Goal: Navigation & Orientation: Find specific page/section

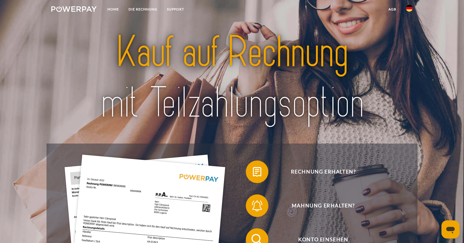
click at [408, 9] on img at bounding box center [409, 8] width 7 height 7
click at [409, 27] on img at bounding box center [409, 26] width 7 height 7
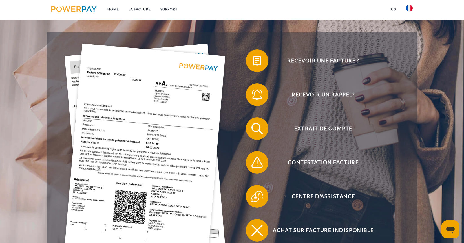
scroll to position [124, 0]
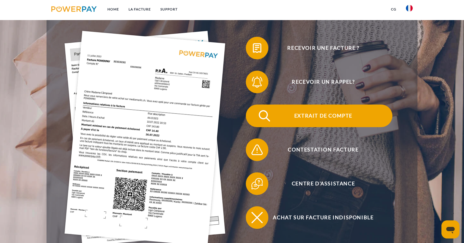
click at [304, 116] on span "Extrait de compte" at bounding box center [323, 115] width 138 height 23
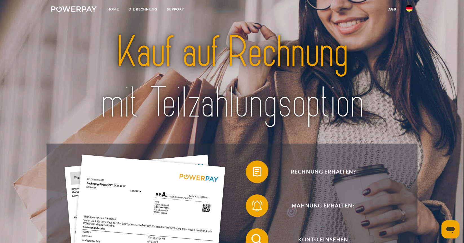
click at [412, 10] on img at bounding box center [409, 8] width 7 height 7
click at [411, 11] on img at bounding box center [409, 8] width 7 height 7
click at [409, 25] on img at bounding box center [409, 26] width 7 height 7
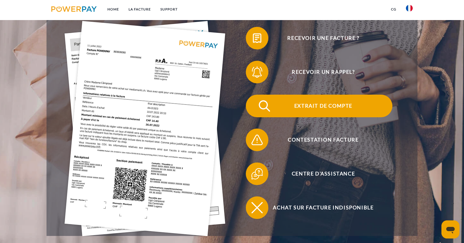
scroll to position [136, 0]
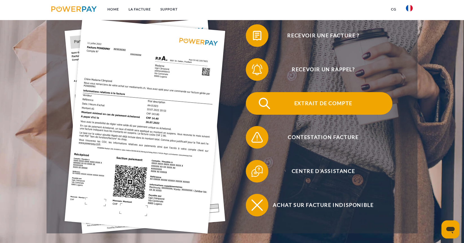
click at [329, 106] on span "Extrait de compte" at bounding box center [323, 103] width 138 height 23
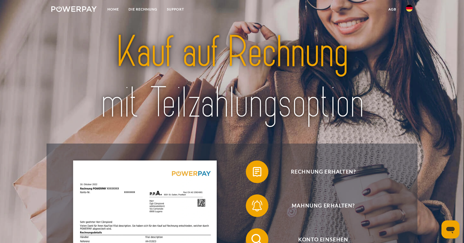
click at [411, 7] on img at bounding box center [409, 8] width 7 height 7
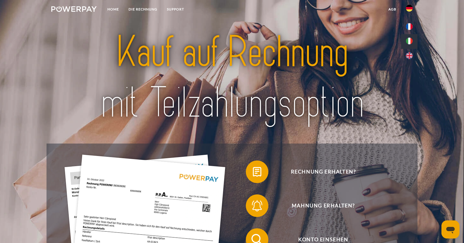
click at [411, 38] on img at bounding box center [409, 41] width 7 height 7
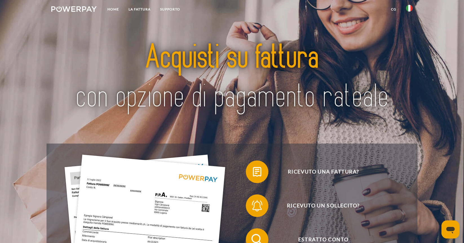
click at [418, 34] on div at bounding box center [232, 77] width 371 height 131
click at [412, 9] on img at bounding box center [409, 8] width 7 height 7
click at [412, 39] on img at bounding box center [409, 41] width 7 height 7
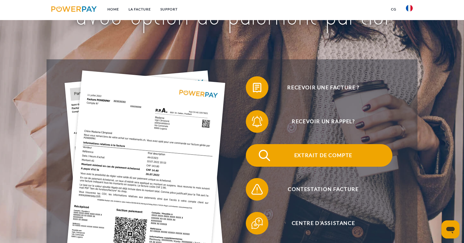
scroll to position [107, 0]
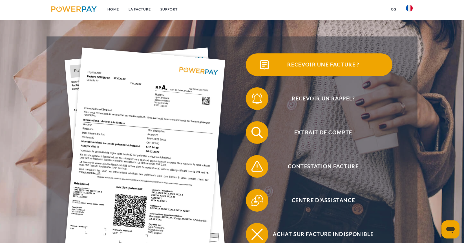
click at [300, 67] on span "Recevoir une facture ?" at bounding box center [323, 64] width 138 height 23
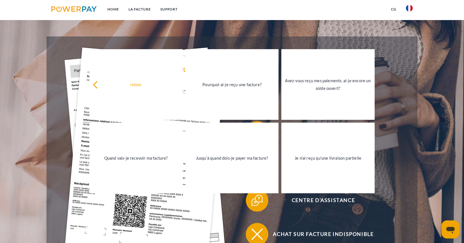
click at [445, 94] on header "Home LA FACTURE Support" at bounding box center [232, 97] width 464 height 409
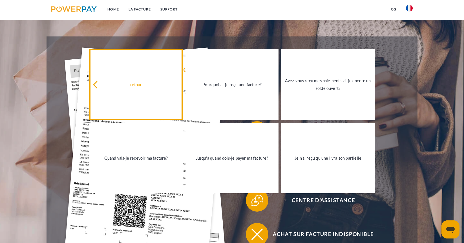
click at [127, 88] on div "retour" at bounding box center [136, 84] width 86 height 8
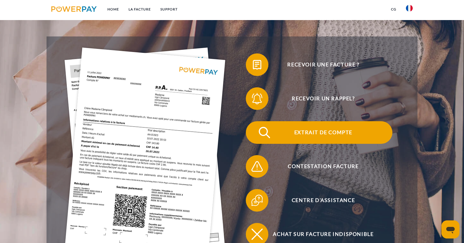
click at [321, 136] on span "Extrait de compte" at bounding box center [323, 132] width 138 height 23
